Goal: Transaction & Acquisition: Purchase product/service

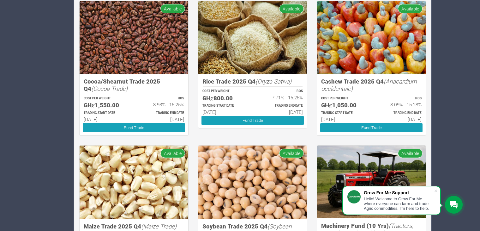
scroll to position [532, 0]
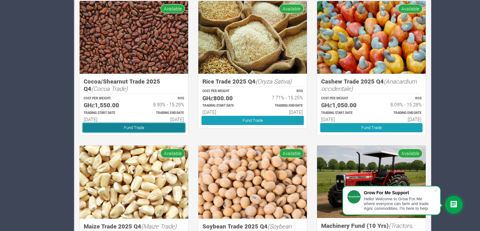
click at [127, 127] on link "Fund Trade" at bounding box center [134, 127] width 102 height 9
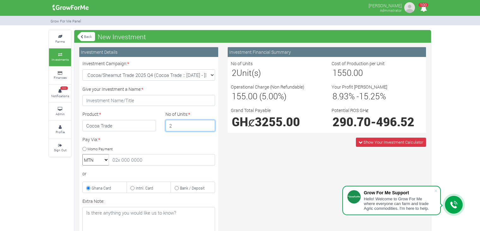
click at [210, 123] on input "2" at bounding box center [191, 125] width 50 height 11
type input "3"
click at [210, 123] on input "3" at bounding box center [191, 125] width 50 height 11
